Goal: Task Accomplishment & Management: Use online tool/utility

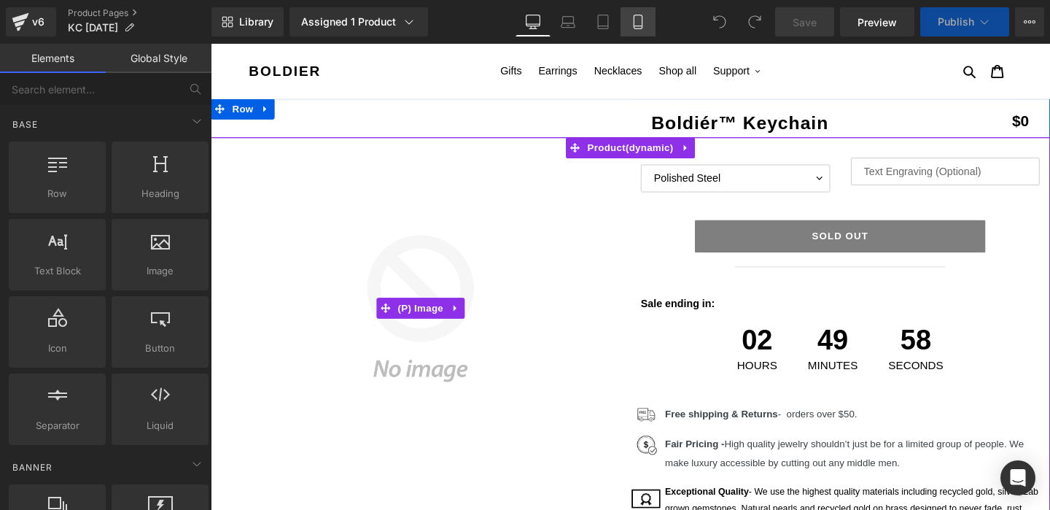
click at [641, 21] on icon at bounding box center [638, 22] width 15 height 15
select select "Sterling silver"
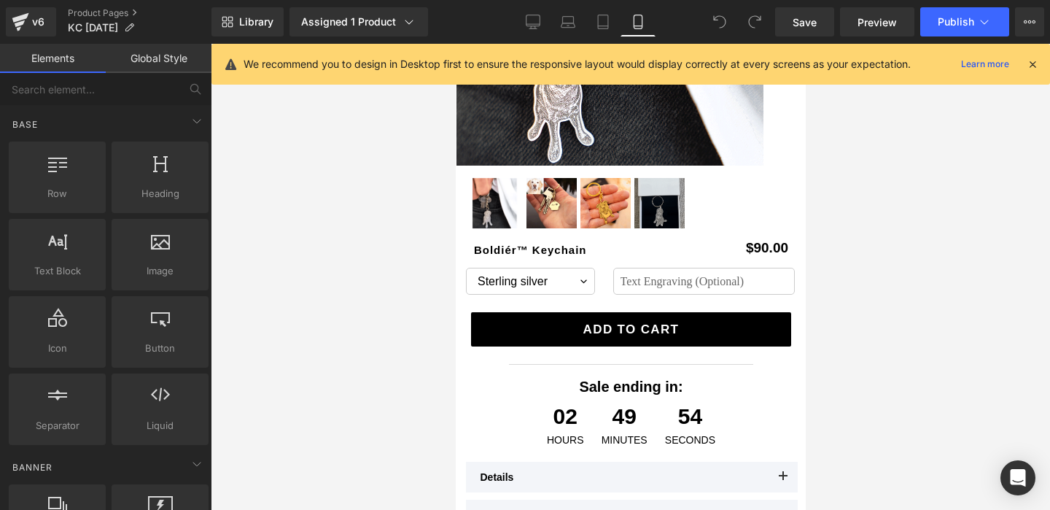
scroll to position [296, 0]
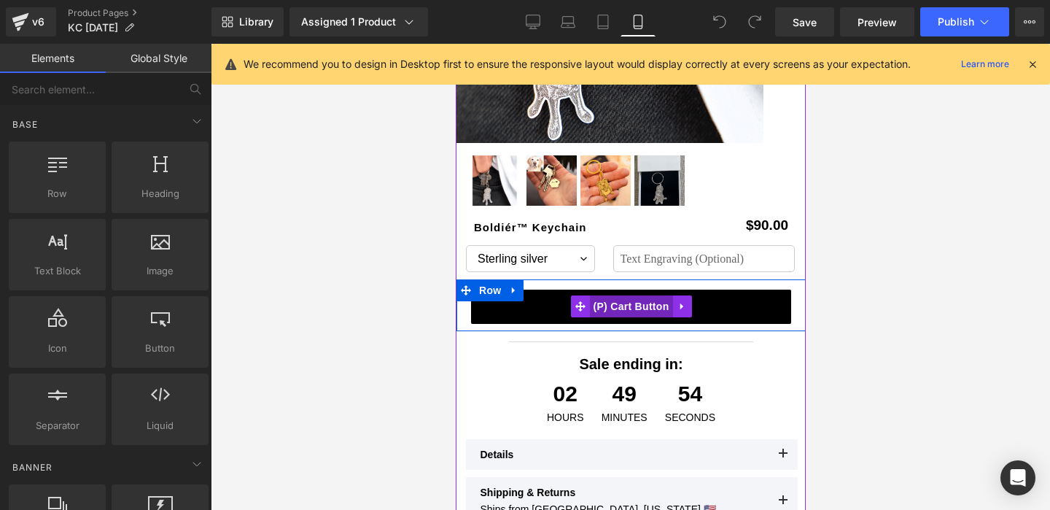
click at [635, 298] on span "(P) Cart Button" at bounding box center [630, 306] width 83 height 22
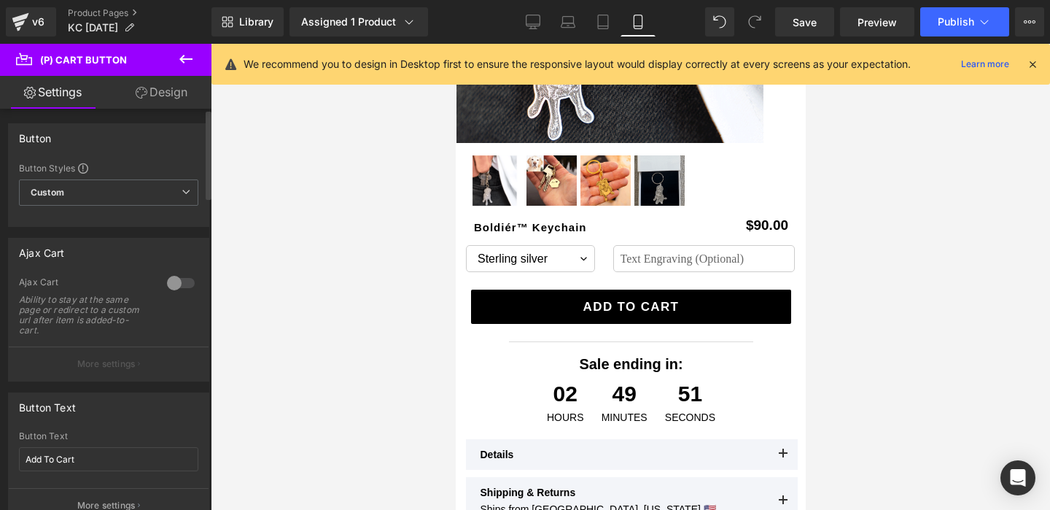
click at [172, 281] on div at bounding box center [180, 282] width 35 height 23
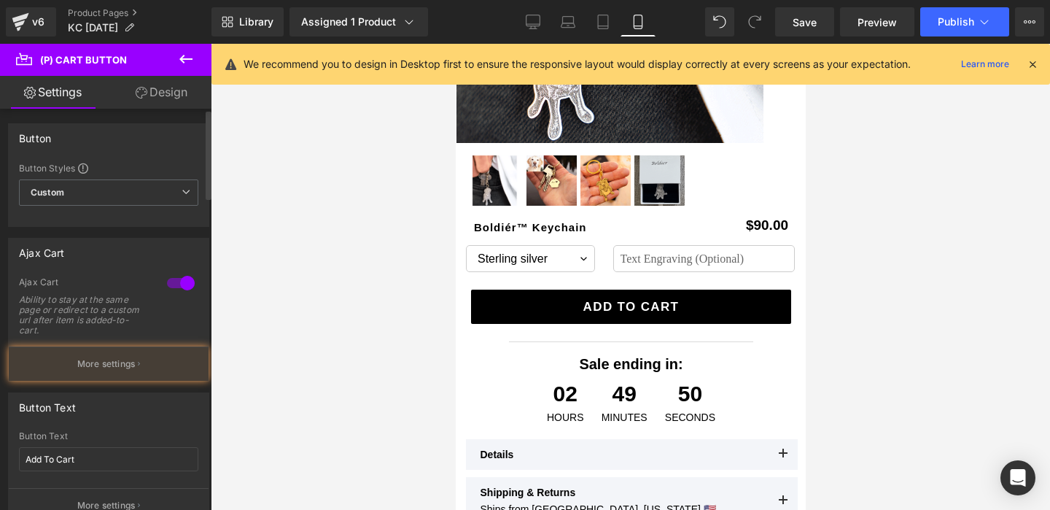
scroll to position [3, 0]
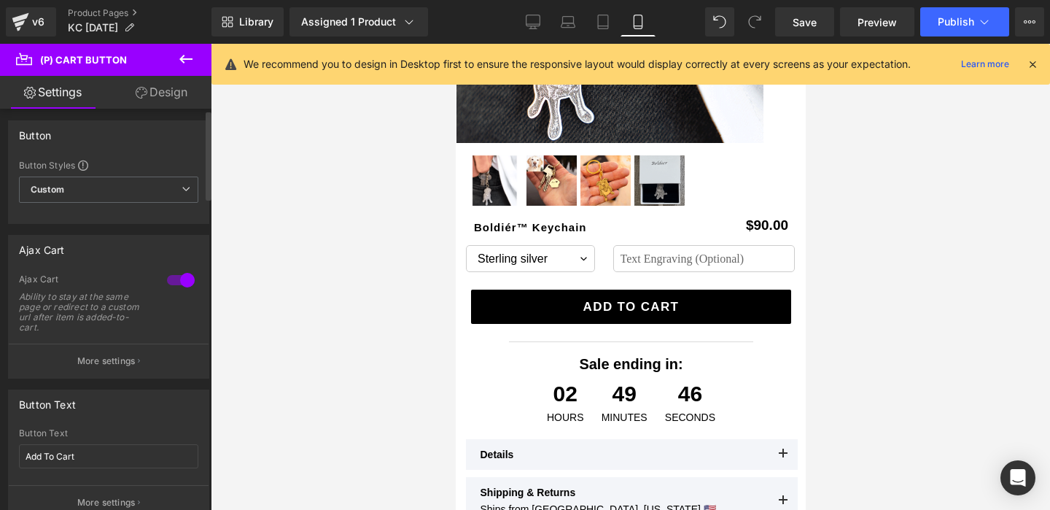
click at [174, 276] on div at bounding box center [180, 279] width 35 height 23
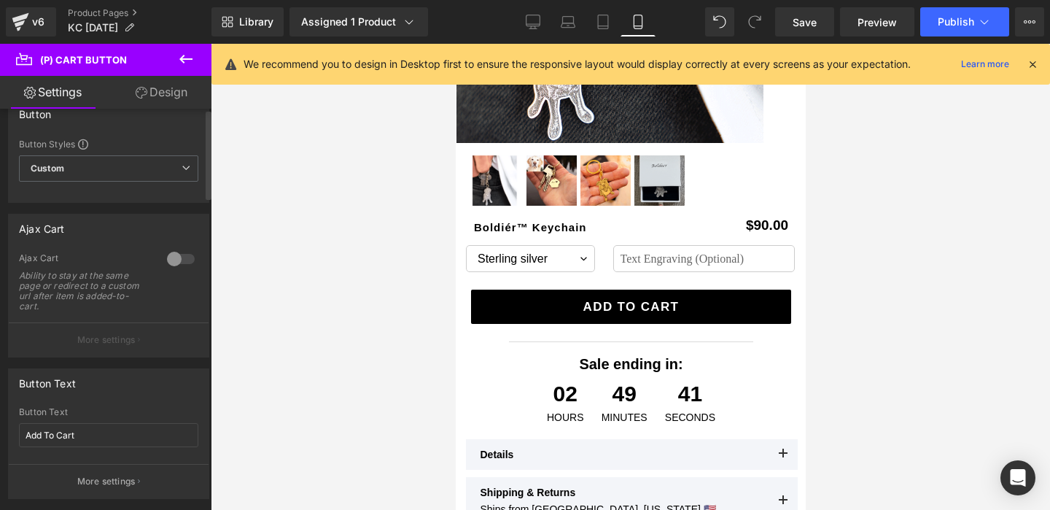
scroll to position [0, 0]
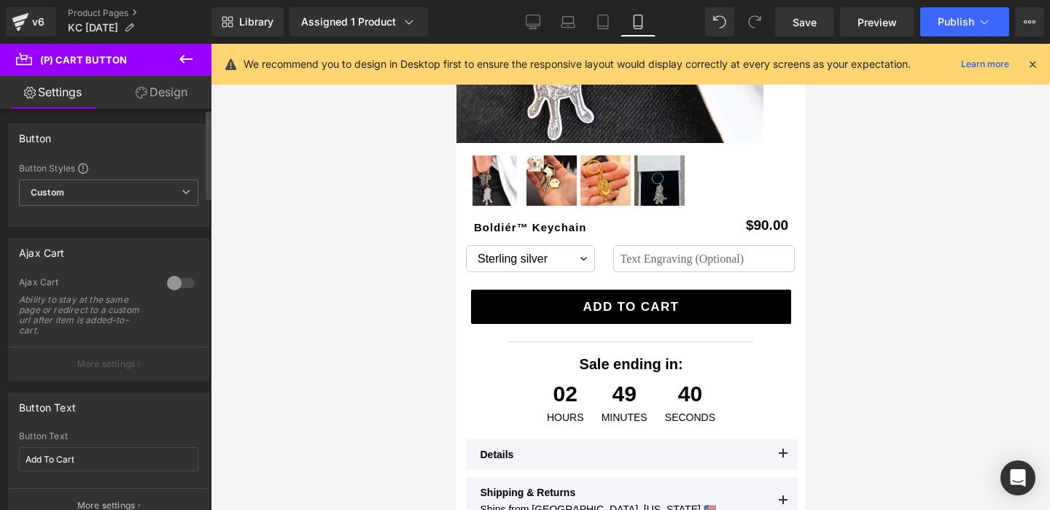
click at [174, 284] on div at bounding box center [180, 282] width 35 height 23
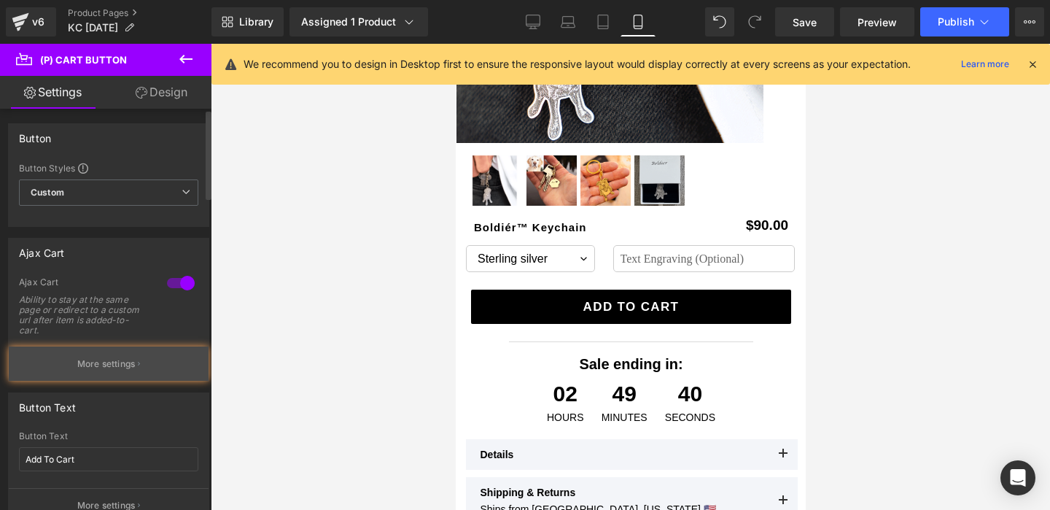
click at [138, 376] on button "More settings" at bounding box center [109, 363] width 200 height 34
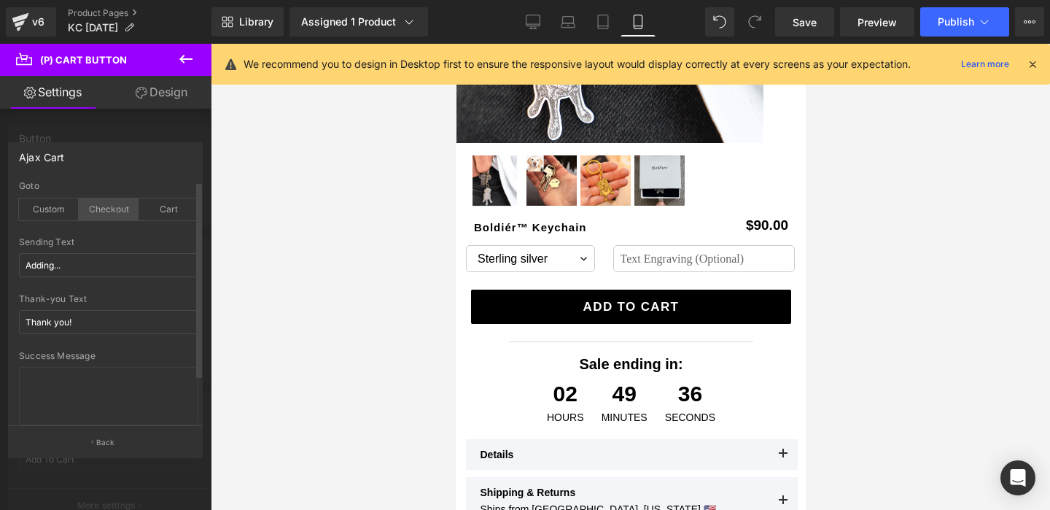
click at [114, 212] on div "Checkout" at bounding box center [109, 209] width 60 height 22
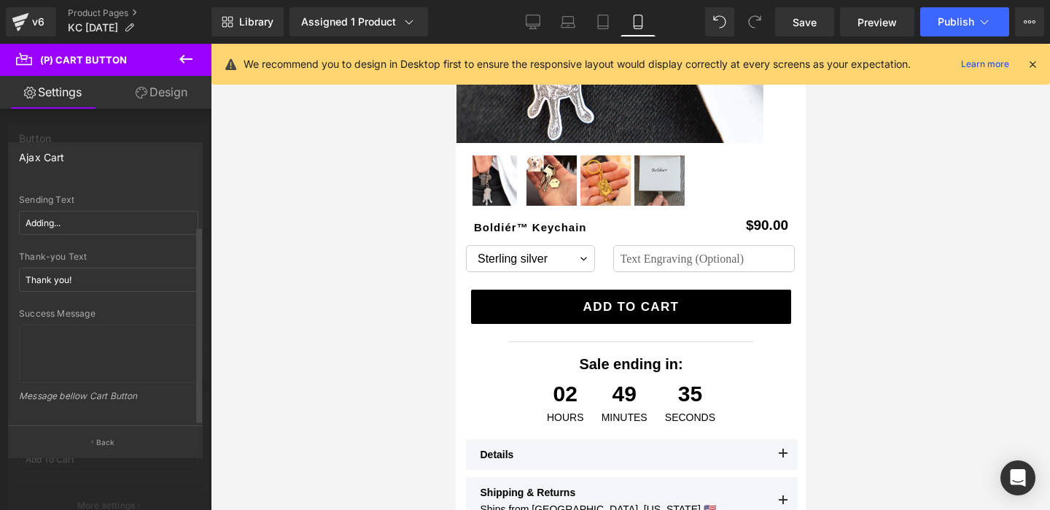
scroll to position [54, 0]
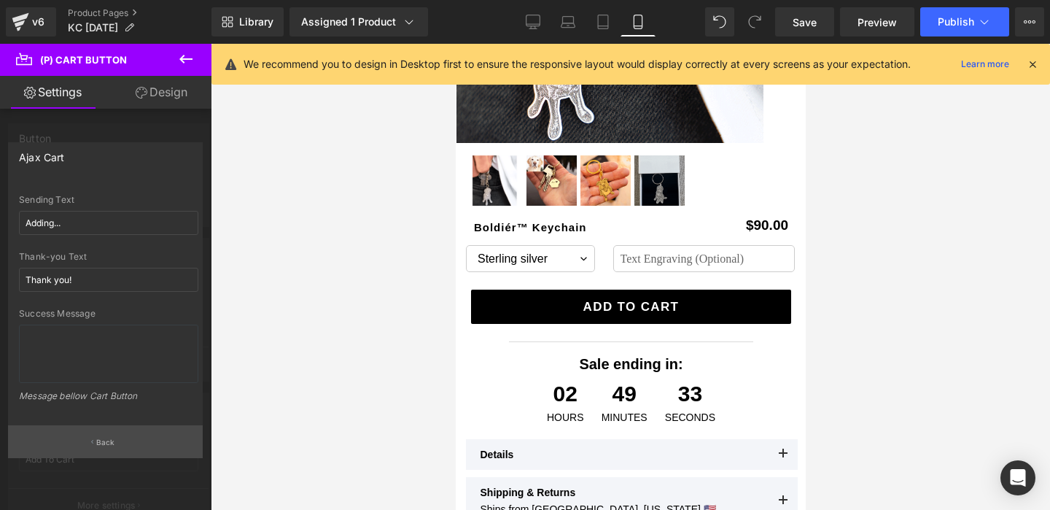
click at [112, 448] on button "Back" at bounding box center [105, 441] width 195 height 33
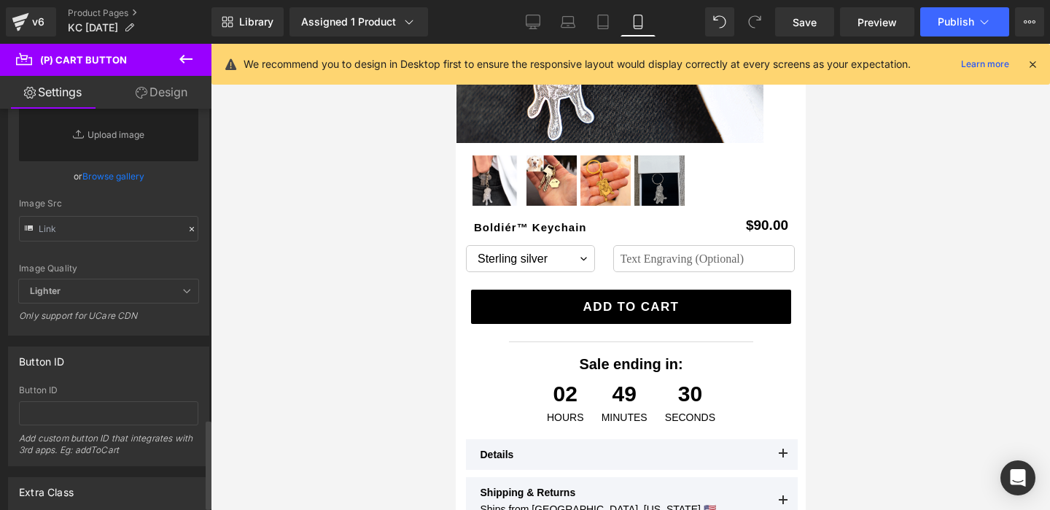
scroll to position [1411, 0]
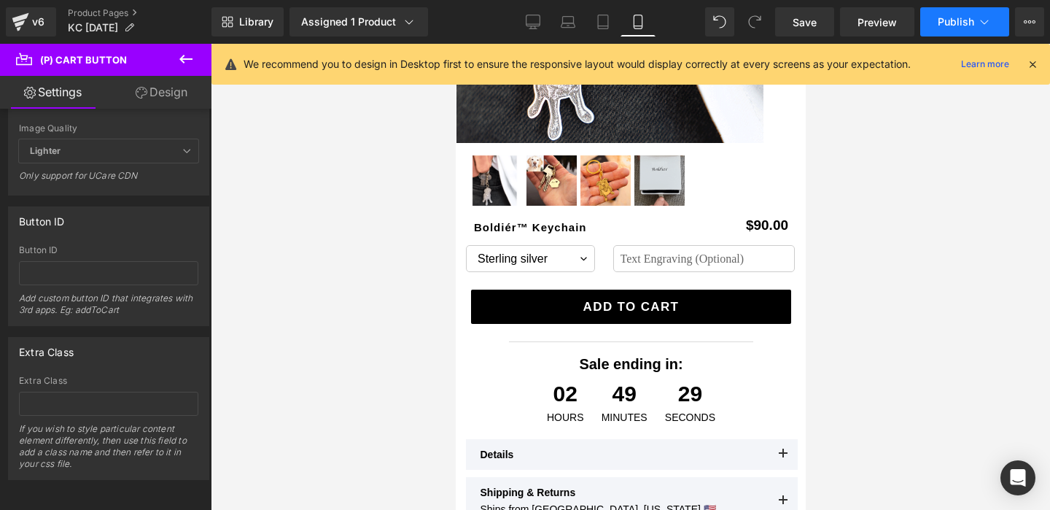
click at [967, 34] on button "Publish" at bounding box center [964, 21] width 89 height 29
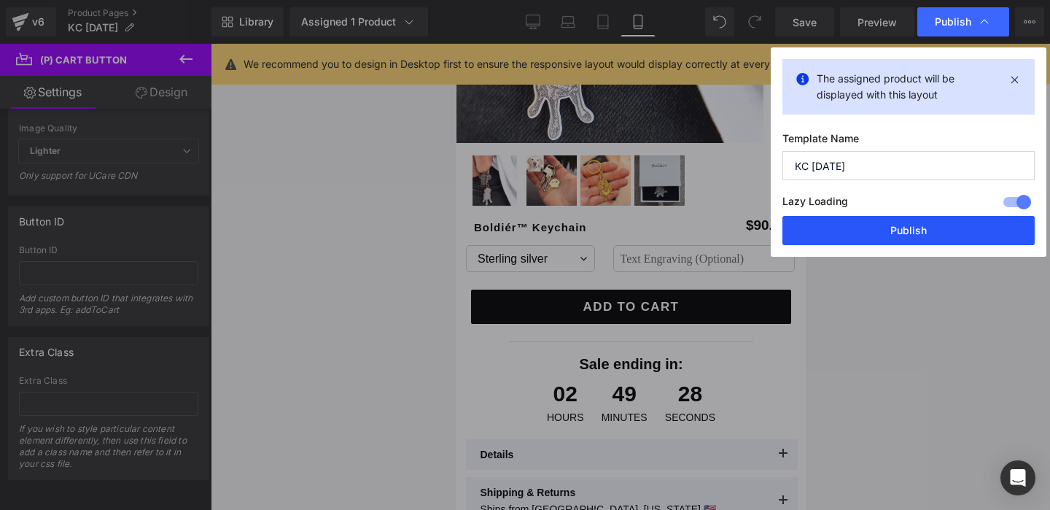
click at [926, 220] on button "Publish" at bounding box center [909, 230] width 252 height 29
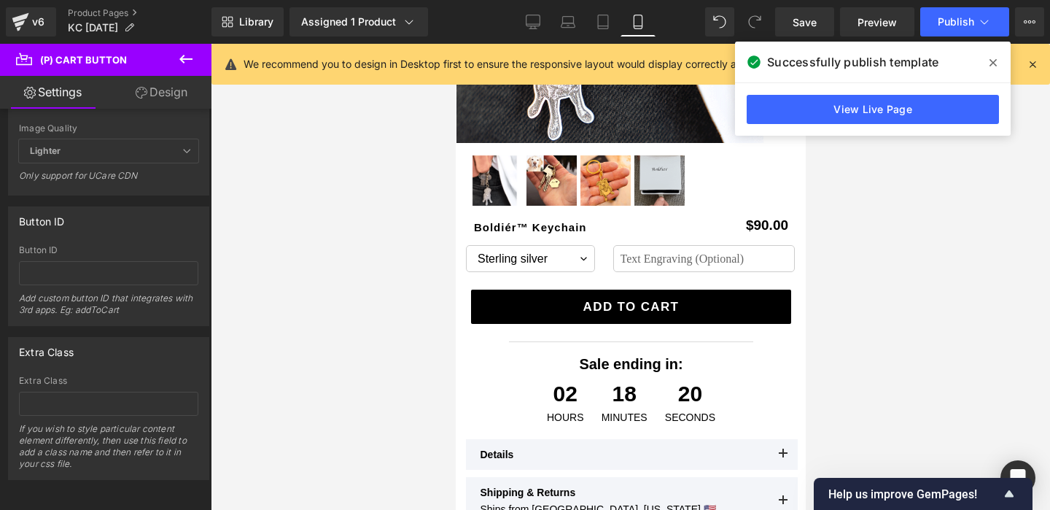
click at [918, 236] on div at bounding box center [630, 277] width 839 height 466
click at [104, 17] on link "Product Pages" at bounding box center [140, 13] width 144 height 12
